Goal: Communication & Community: Connect with others

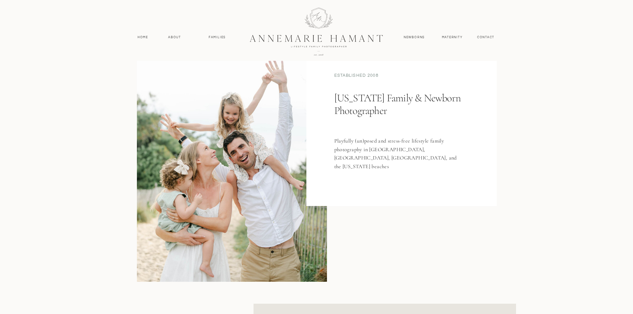
scroll to position [66, 0]
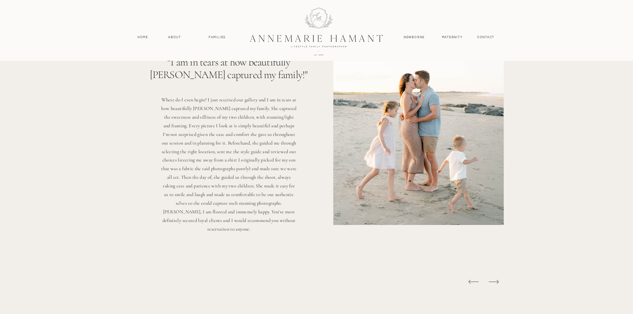
scroll to position [1894, 0]
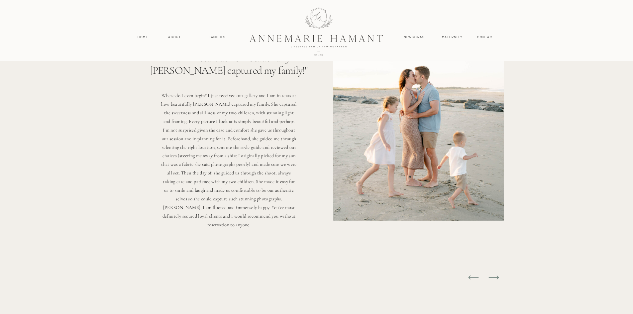
click at [397, 136] on div at bounding box center [418, 121] width 170 height 199
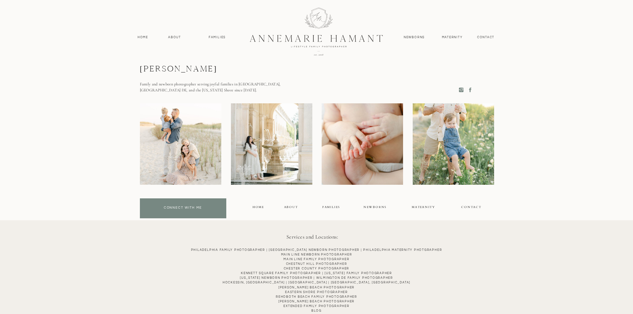
scroll to position [3523, 0]
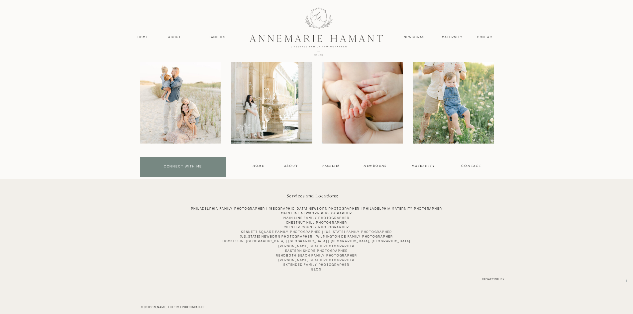
click at [168, 120] on div at bounding box center [180, 102] width 81 height 81
click at [169, 118] on div at bounding box center [180, 102] width 81 height 81
click at [172, 165] on div "connect with me" at bounding box center [183, 168] width 83 height 8
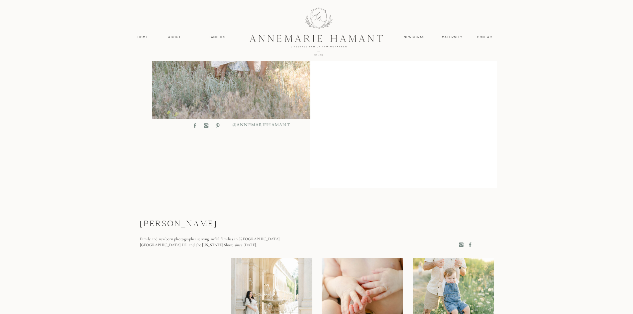
scroll to position [329, 0]
